Goal: Check status: Check status

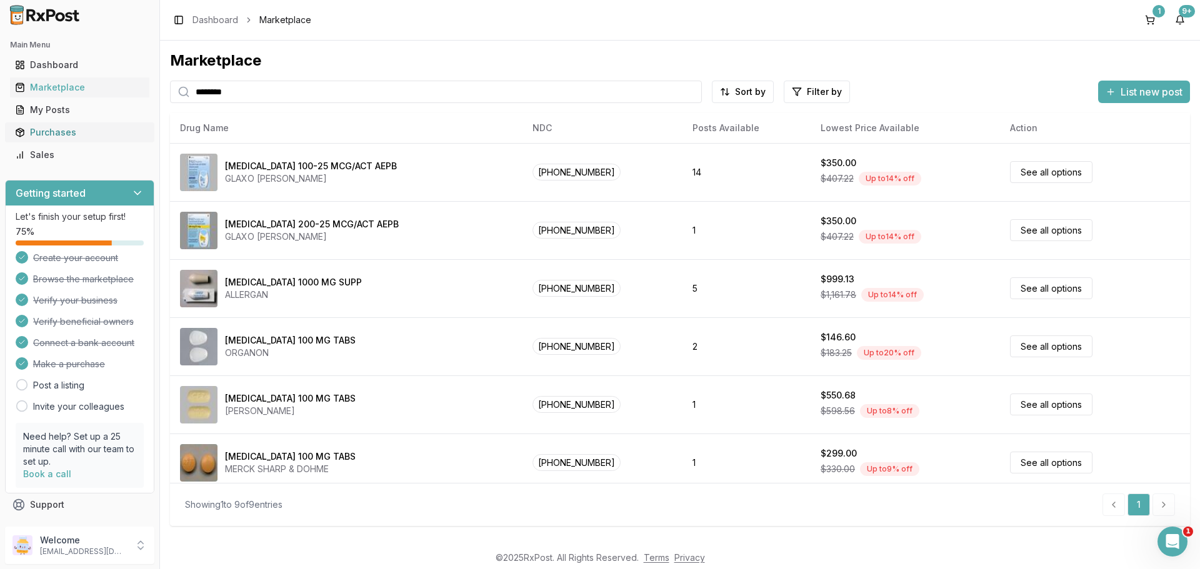
click at [44, 131] on div "Purchases" at bounding box center [79, 132] width 129 height 12
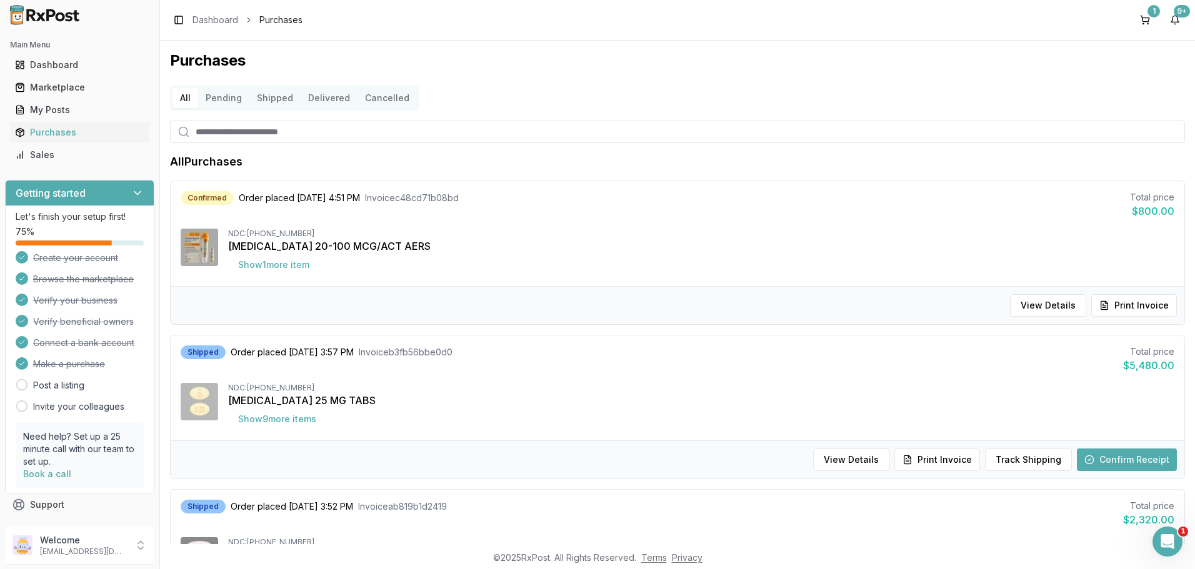
click at [218, 98] on button "Pending" at bounding box center [223, 98] width 51 height 20
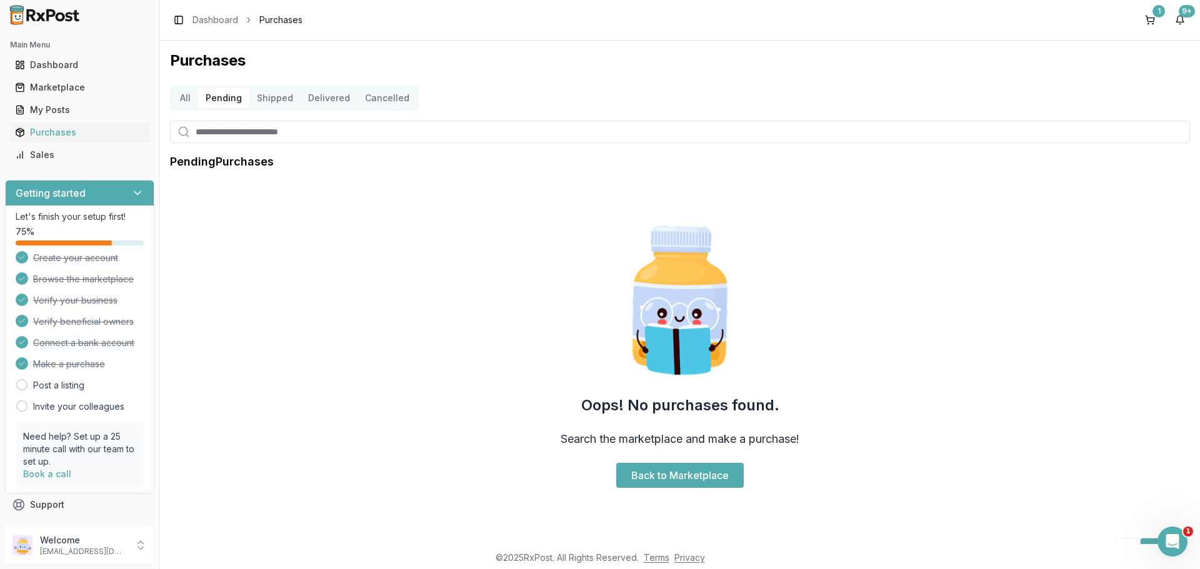
click at [272, 100] on button "Shipped" at bounding box center [274, 98] width 51 height 20
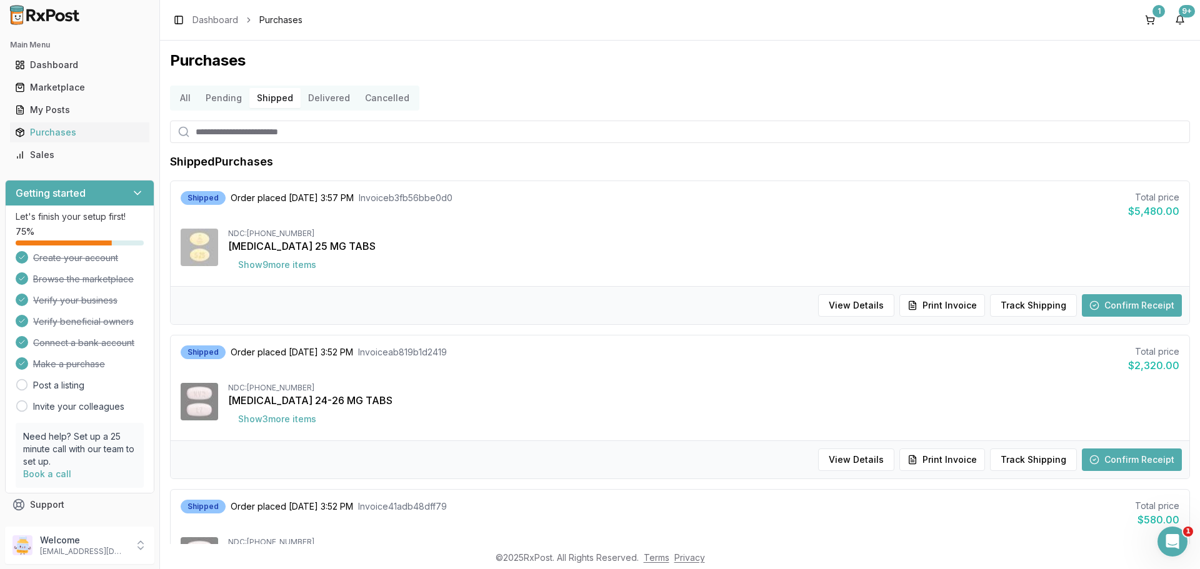
click at [322, 97] on button "Delivered" at bounding box center [329, 98] width 57 height 20
click at [185, 96] on button "All" at bounding box center [185, 98] width 26 height 20
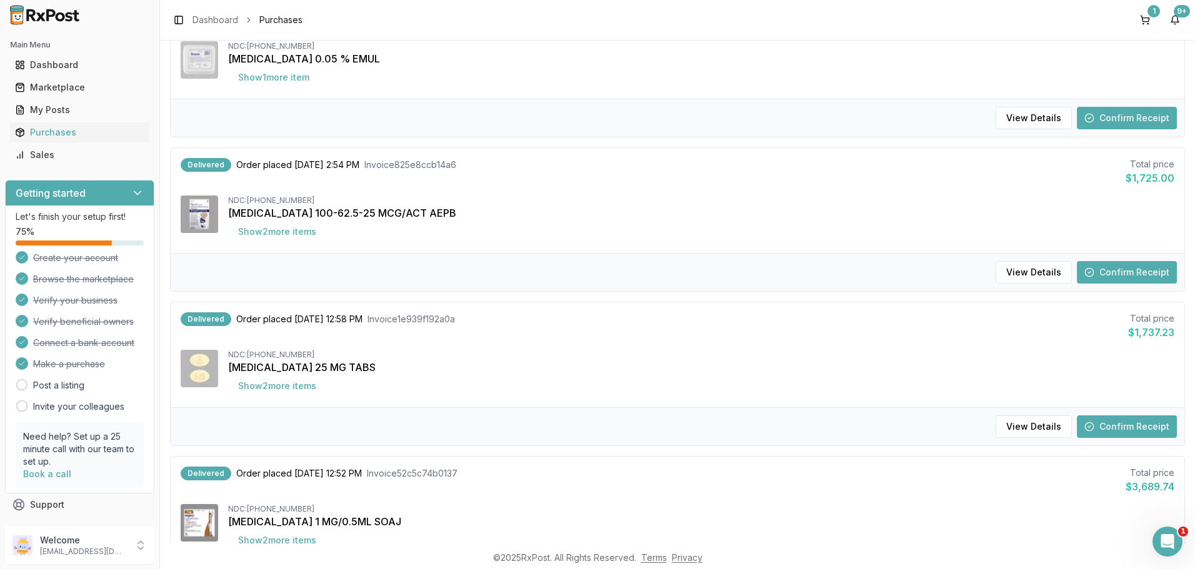
scroll to position [250, 0]
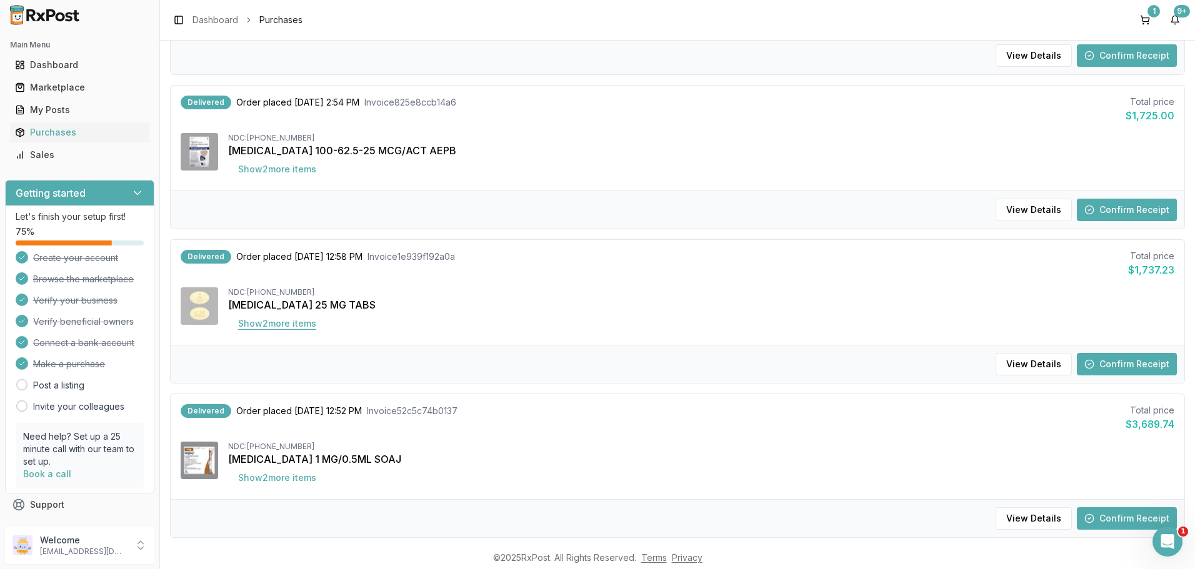
click at [303, 324] on button "Show 2 more item s" at bounding box center [277, 323] width 98 height 22
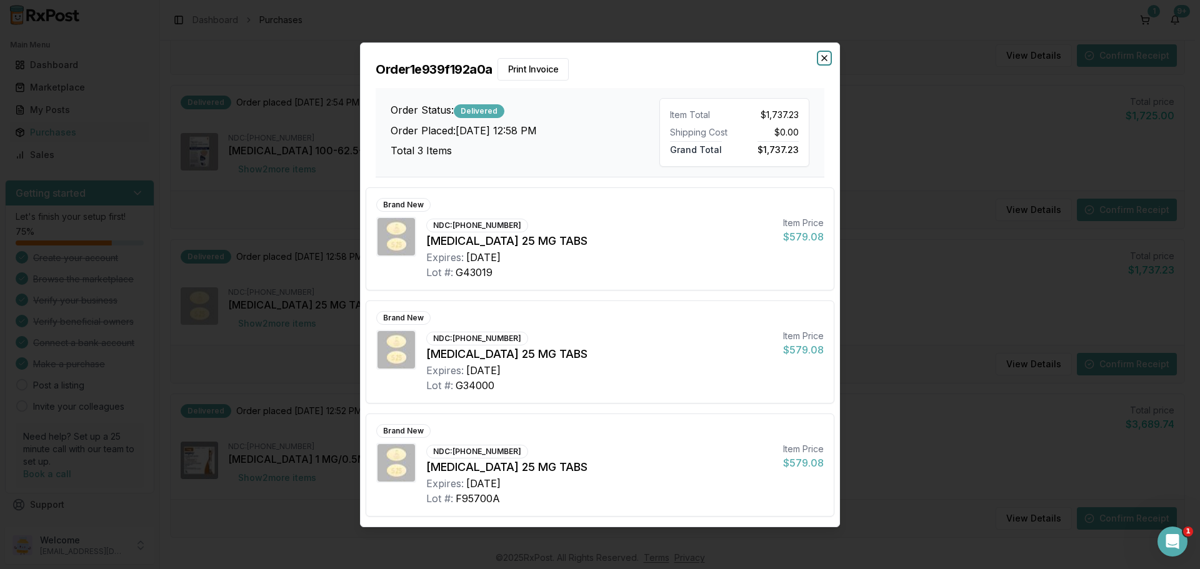
click at [824, 56] on icon "button" at bounding box center [824, 58] width 10 height 10
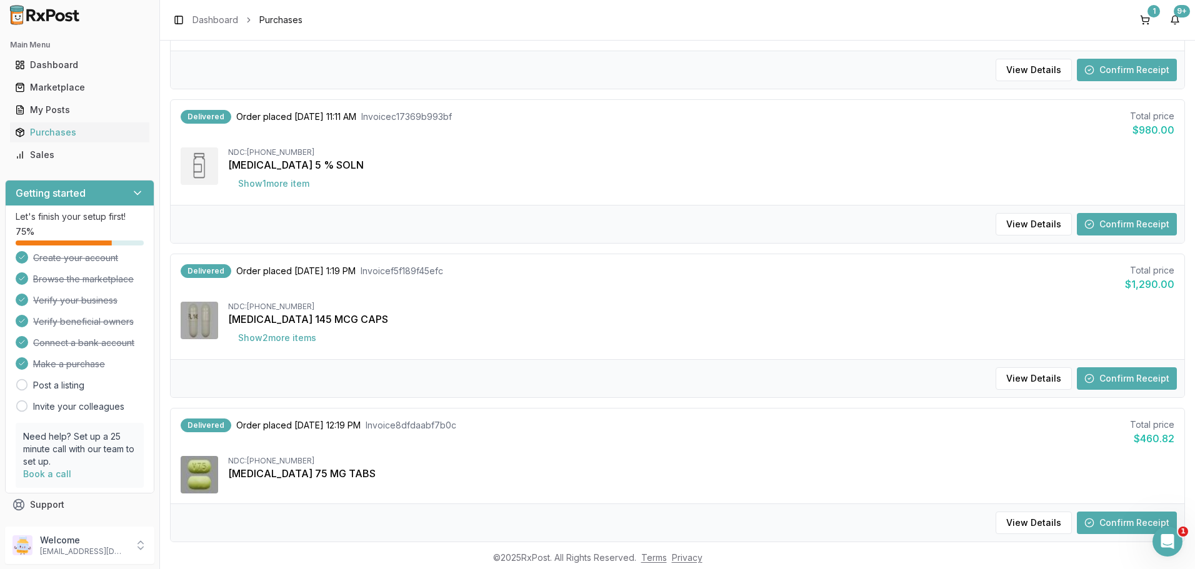
scroll to position [875, 0]
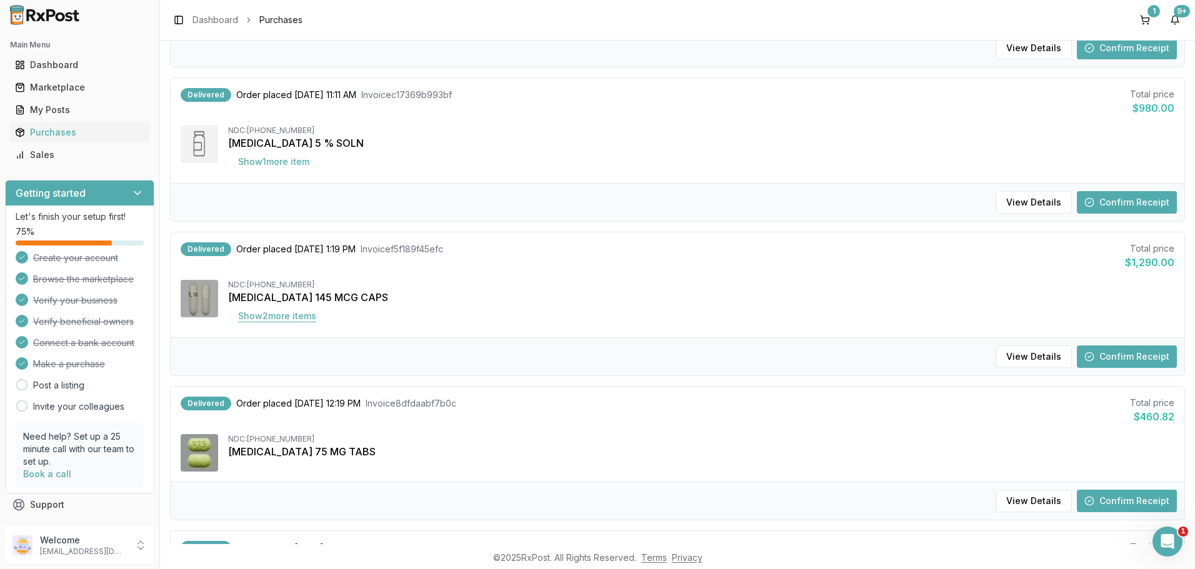
click at [269, 320] on button "Show 2 more item s" at bounding box center [277, 316] width 98 height 22
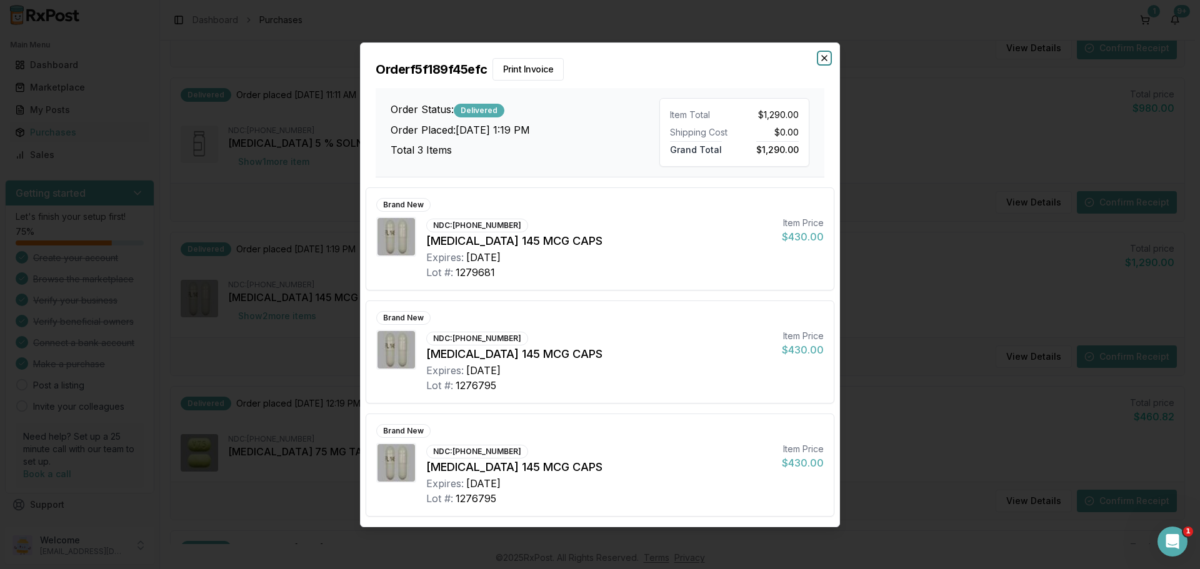
click at [825, 59] on icon "button" at bounding box center [824, 58] width 10 height 10
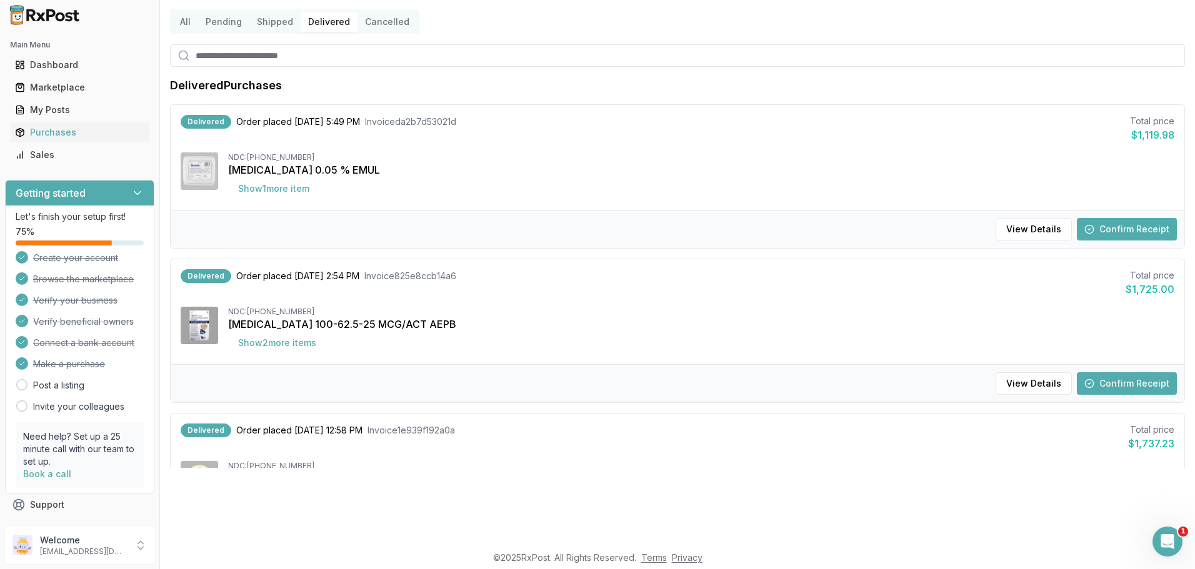
scroll to position [0, 0]
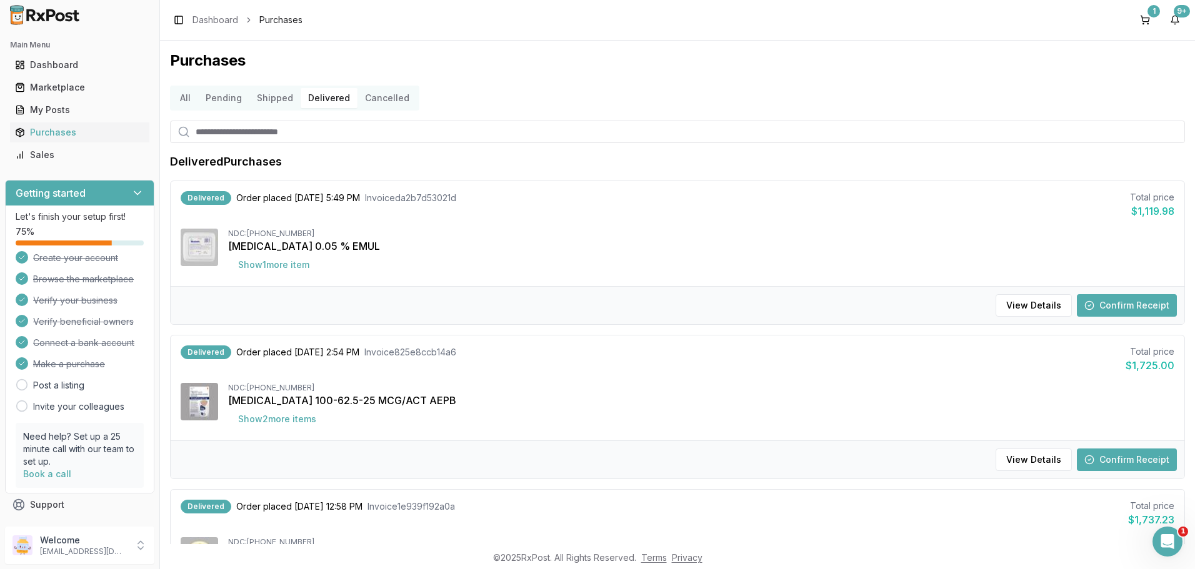
click at [184, 98] on button "All" at bounding box center [185, 98] width 26 height 20
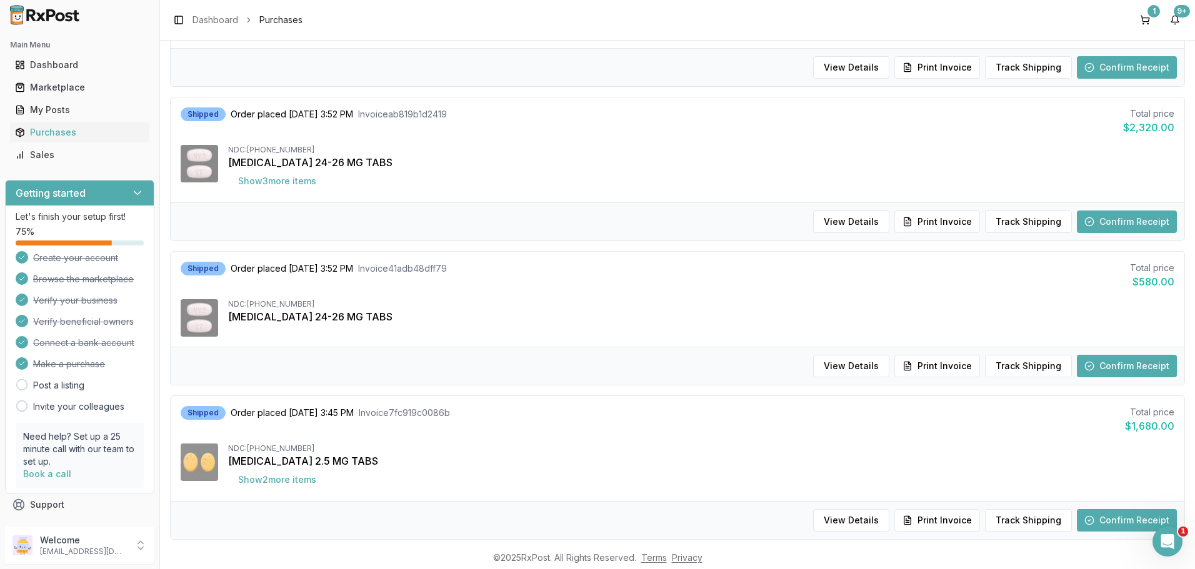
scroll to position [437, 0]
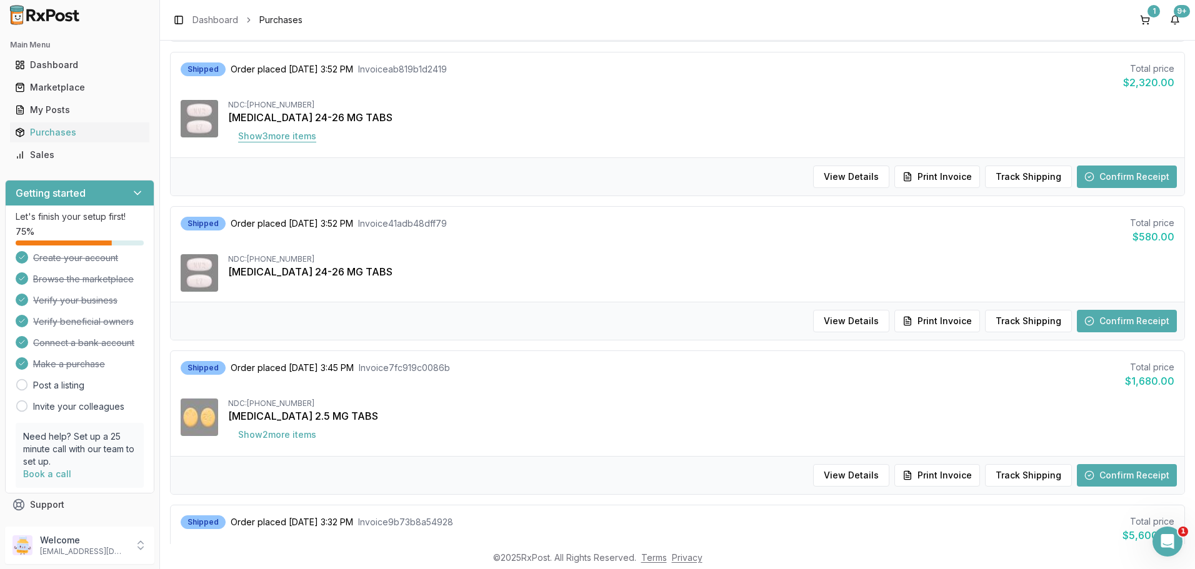
click at [261, 139] on button "Show 3 more item s" at bounding box center [277, 136] width 98 height 22
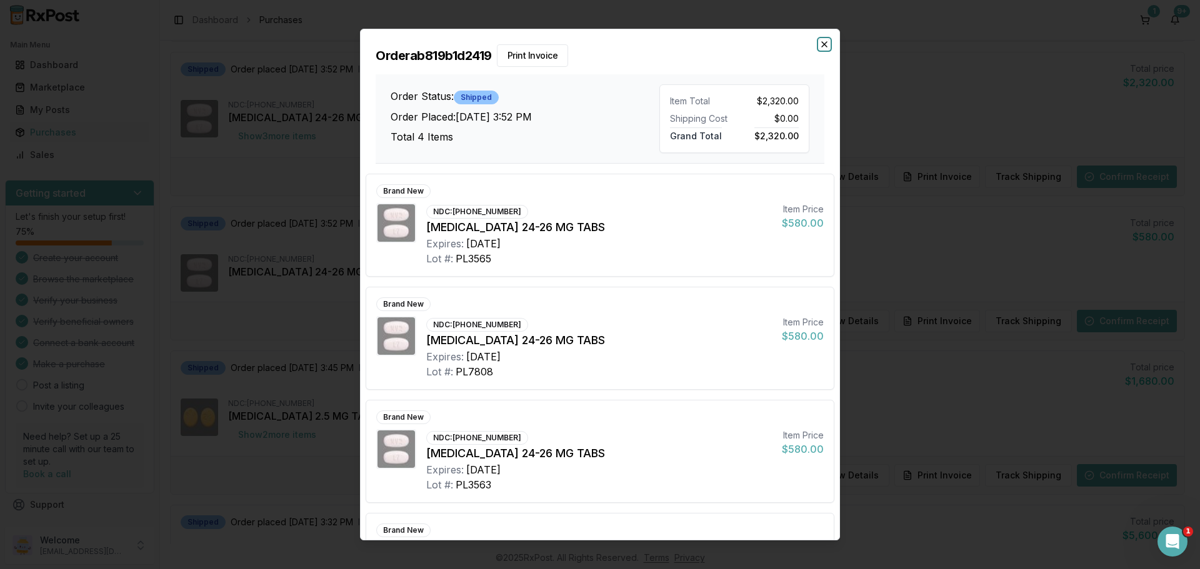
click at [824, 43] on icon "button" at bounding box center [824, 44] width 5 height 5
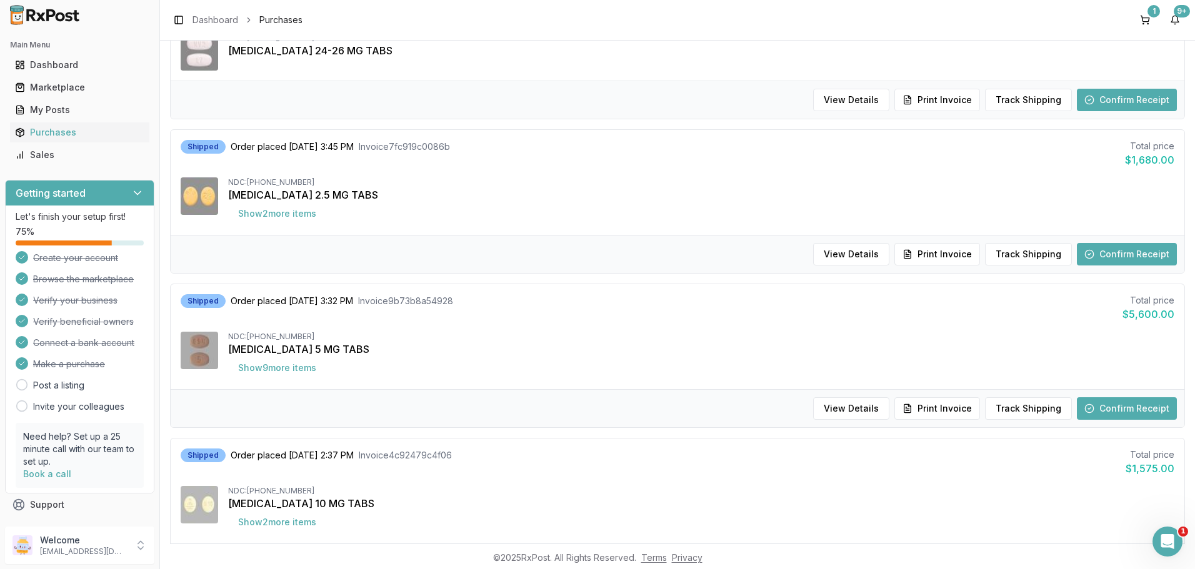
scroll to position [687, 0]
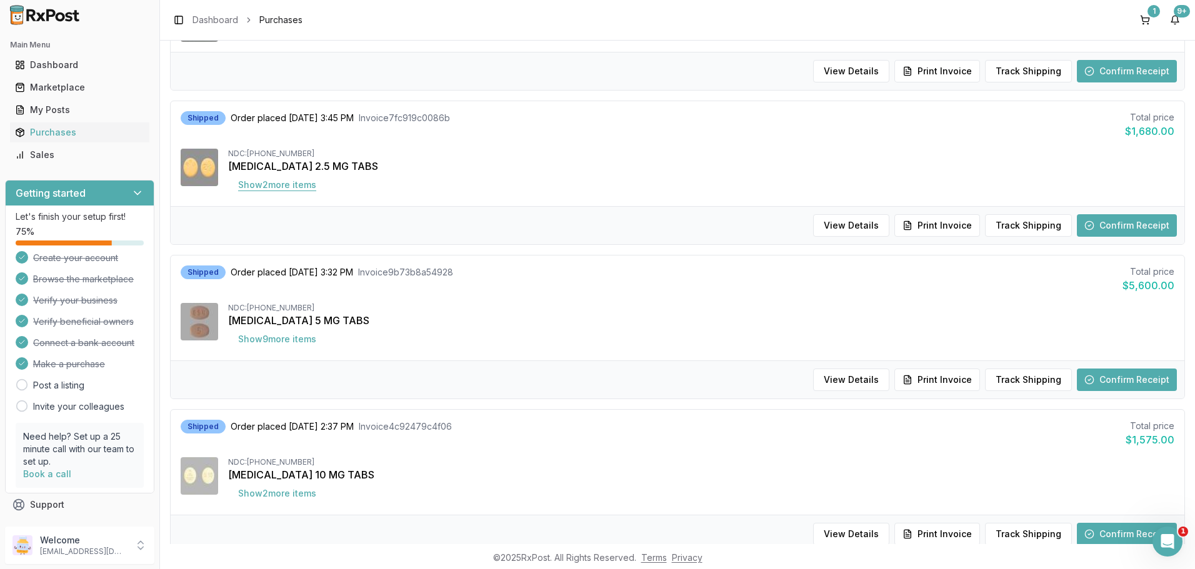
click at [288, 182] on button "Show 2 more item s" at bounding box center [277, 185] width 98 height 22
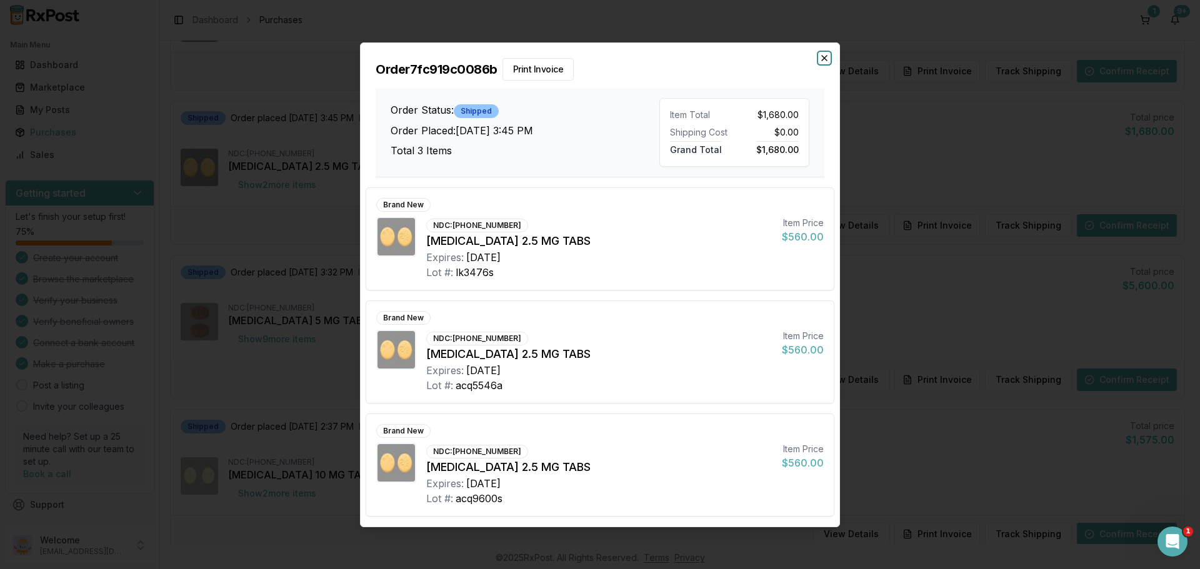
click at [824, 57] on icon "button" at bounding box center [824, 58] width 5 height 5
